Goal: Find specific page/section: Find specific page/section

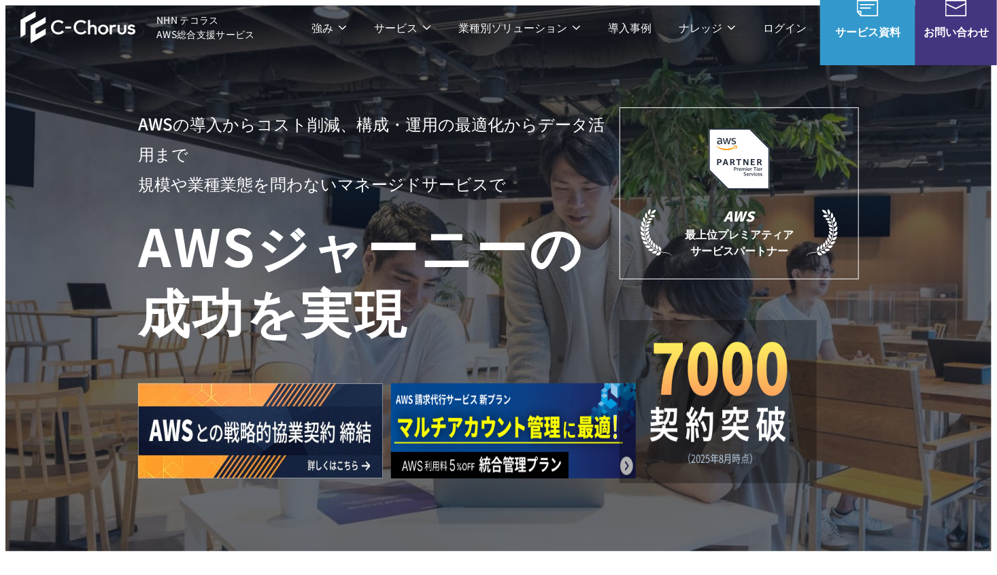
click at [513, 421] on img at bounding box center [513, 431] width 245 height 95
click at [762, 418] on img at bounding box center [718, 403] width 143 height 124
